Goal: Entertainment & Leisure: Consume media (video, audio)

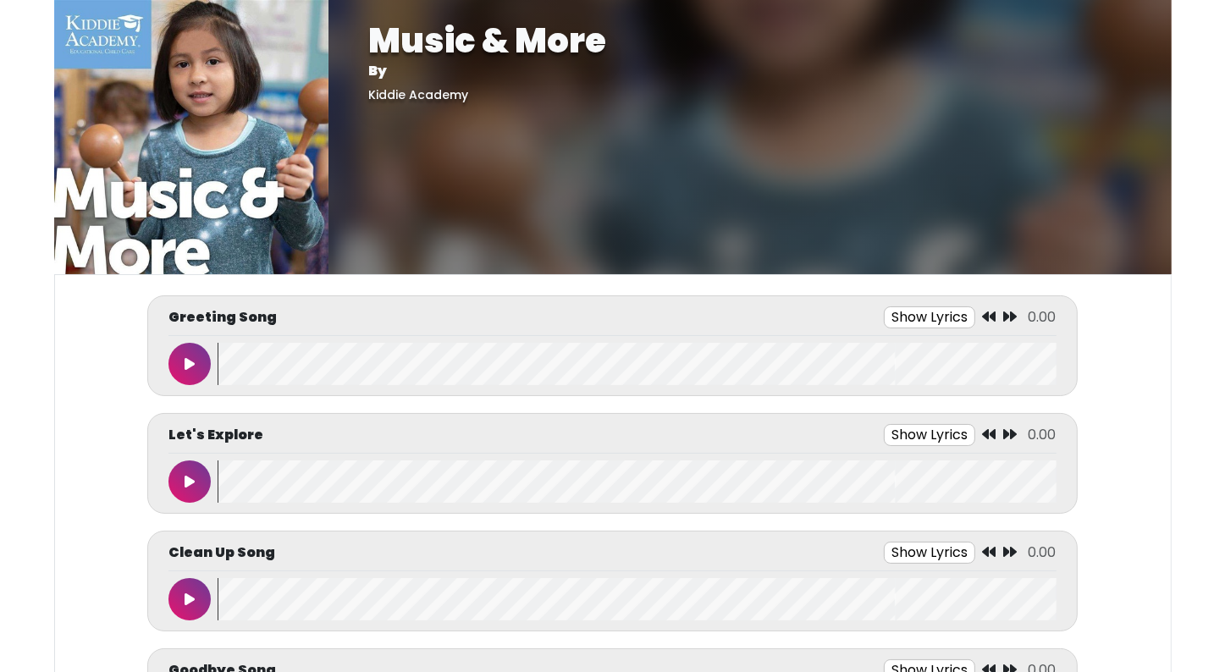
click at [193, 363] on icon at bounding box center [190, 364] width 10 height 14
click at [193, 363] on icon at bounding box center [189, 364] width 8 height 14
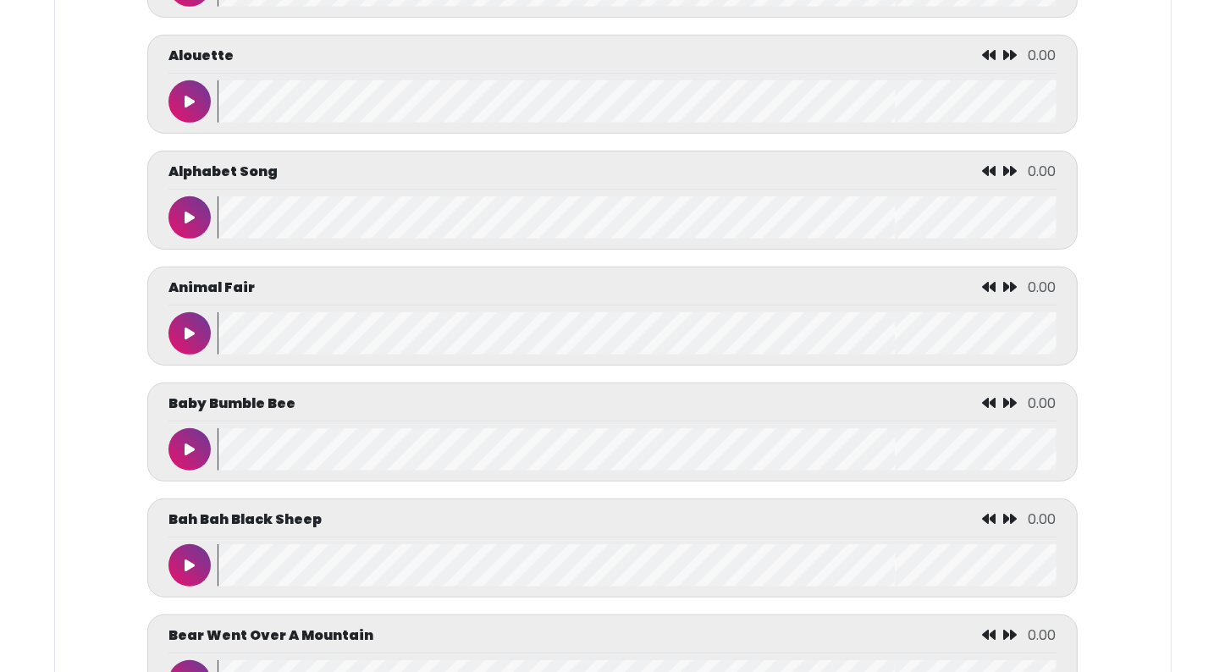
scroll to position [1016, 0]
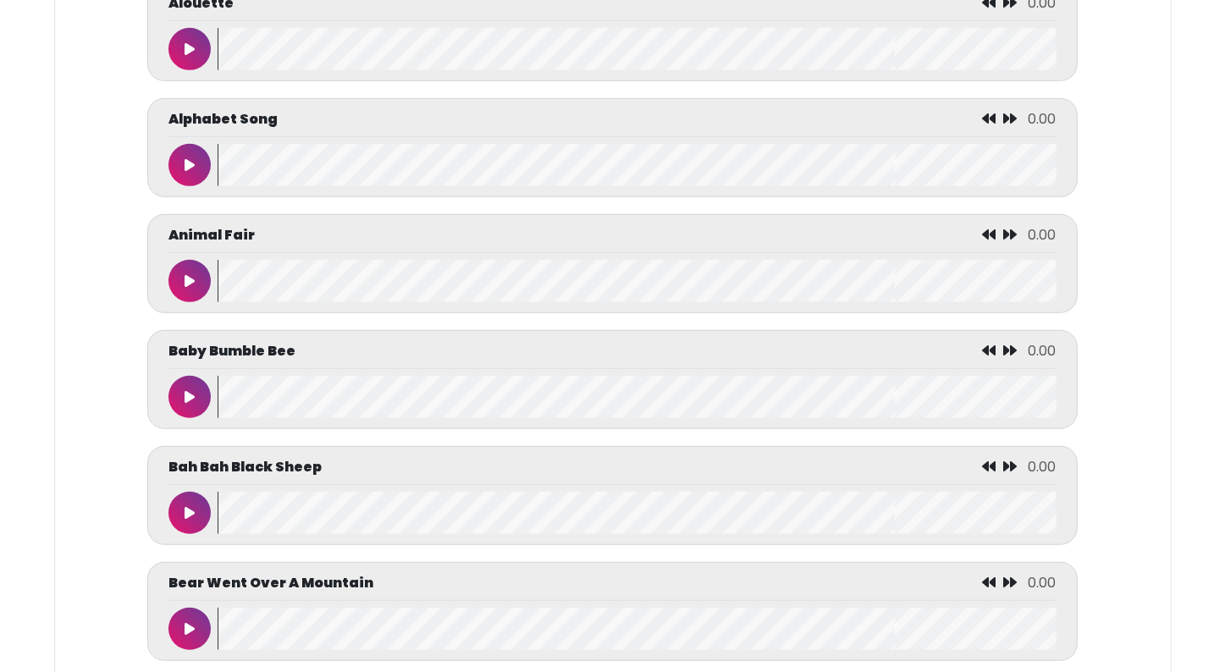
click at [190, 163] on icon at bounding box center [190, 165] width 10 height 14
click at [190, 163] on icon at bounding box center [189, 165] width 8 height 14
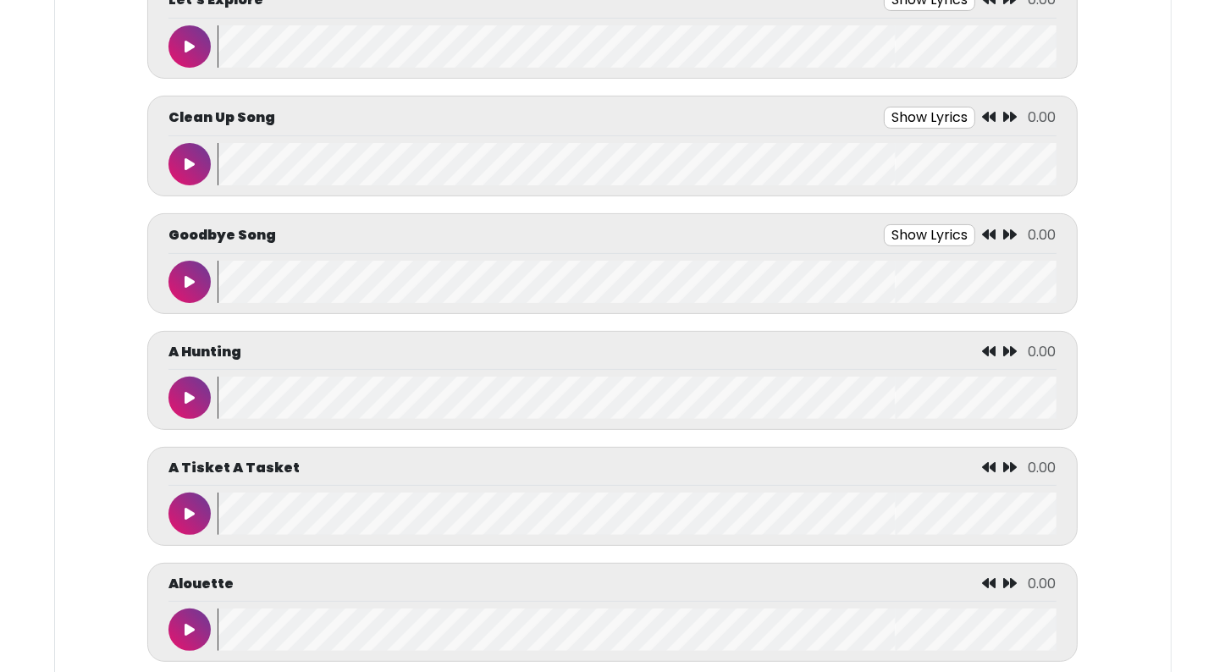
scroll to position [440, 0]
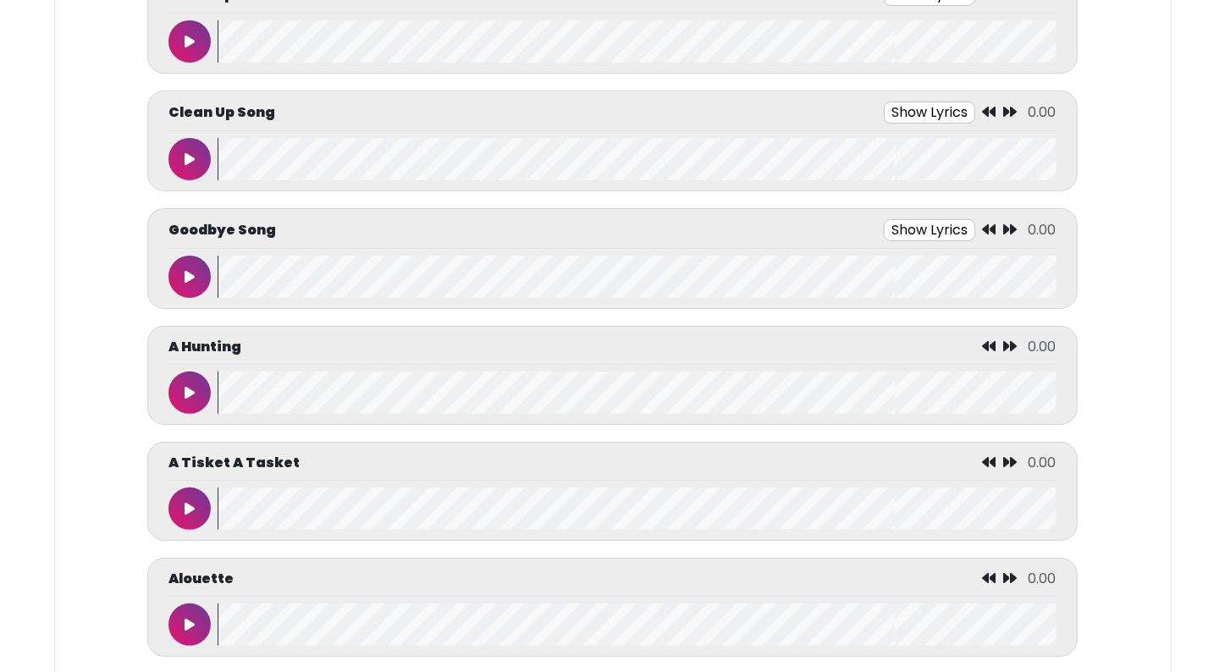
click at [185, 272] on icon at bounding box center [190, 277] width 10 height 14
click at [184, 272] on button at bounding box center [189, 277] width 42 height 42
